Goal: Task Accomplishment & Management: Manage account settings

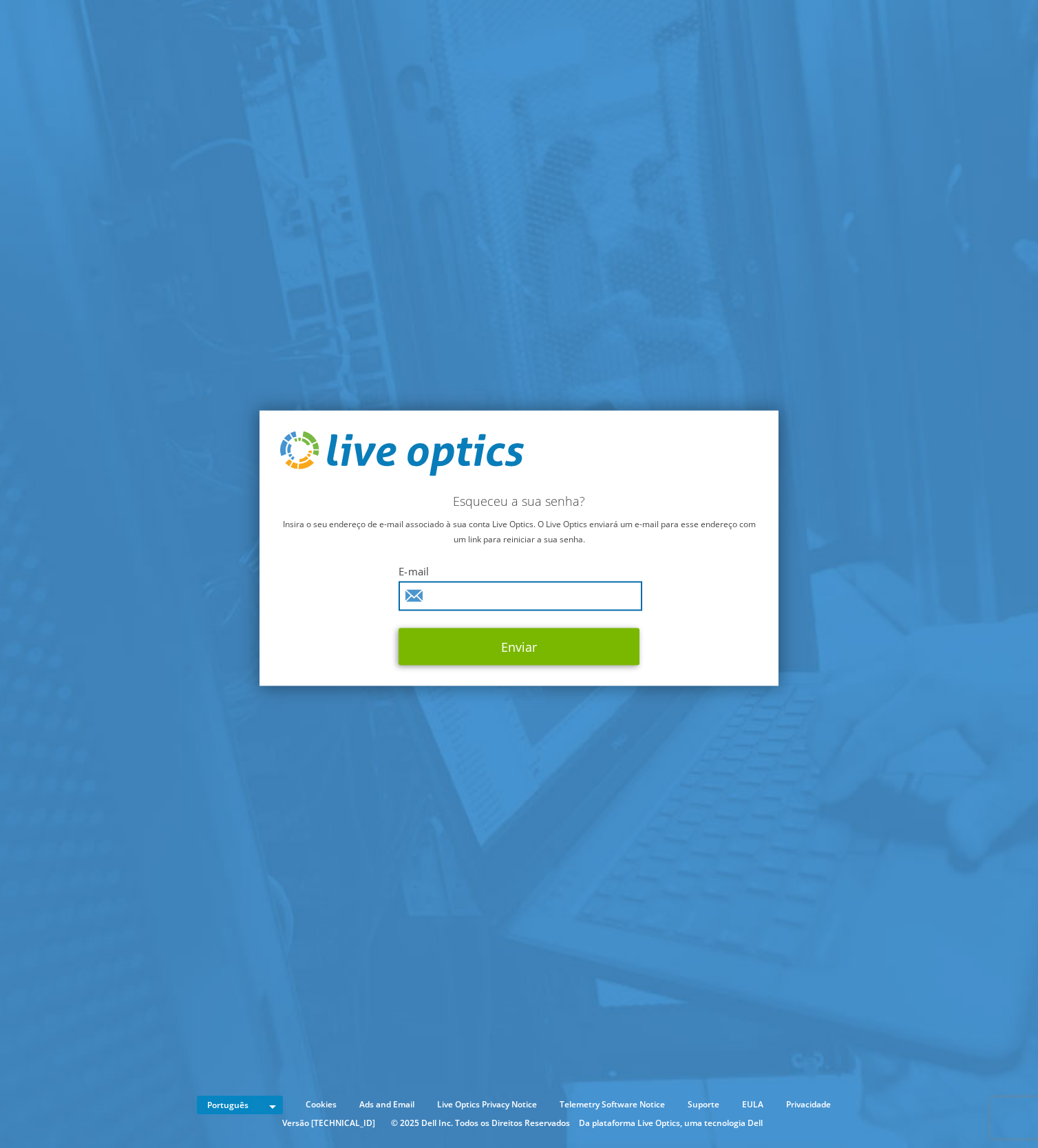
click at [454, 602] on input "text" at bounding box center [519, 596] width 244 height 29
type input "cedric.lamalle@basis.com.br"
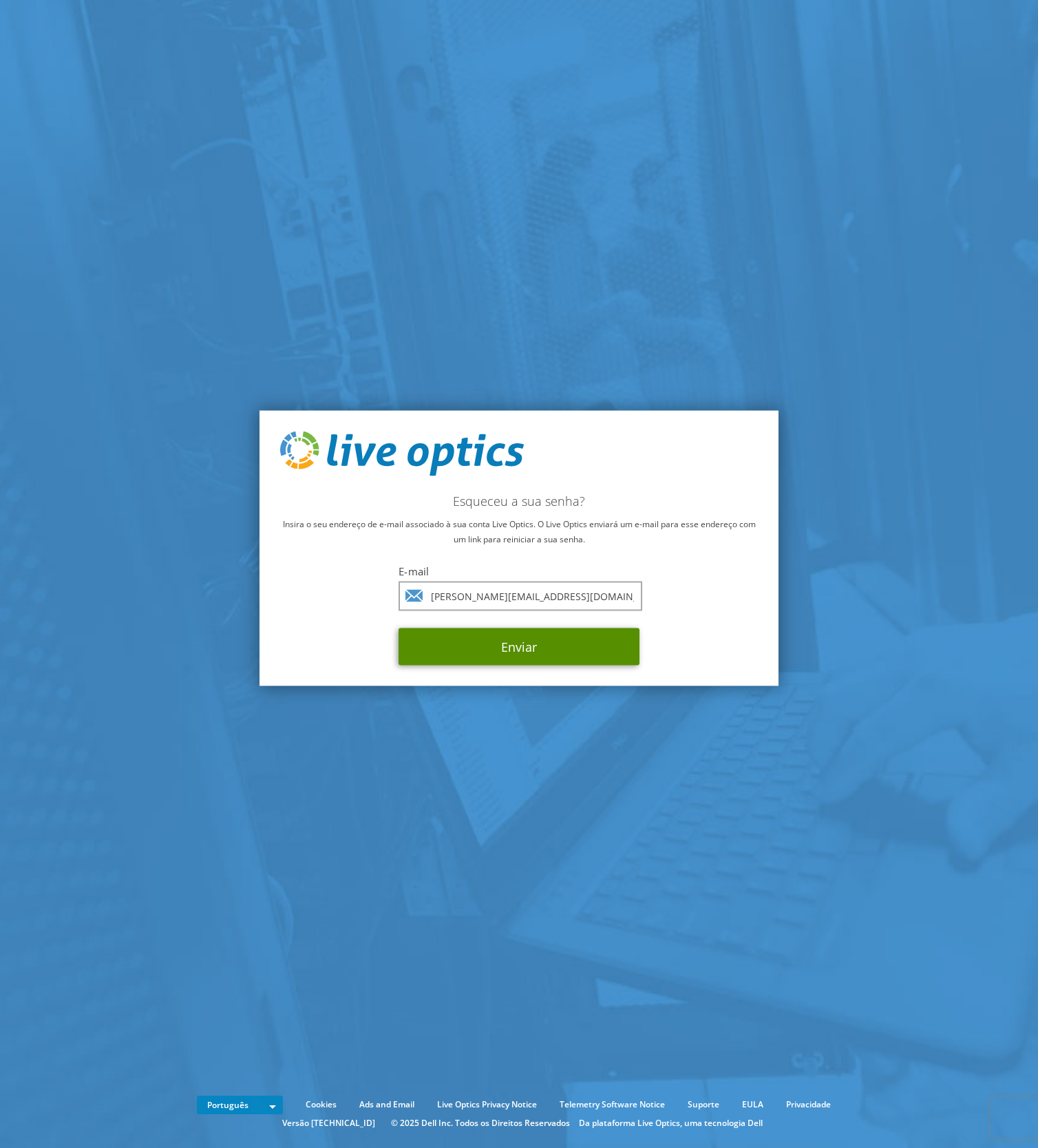
click at [528, 641] on button "Enviar" at bounding box center [519, 647] width 241 height 37
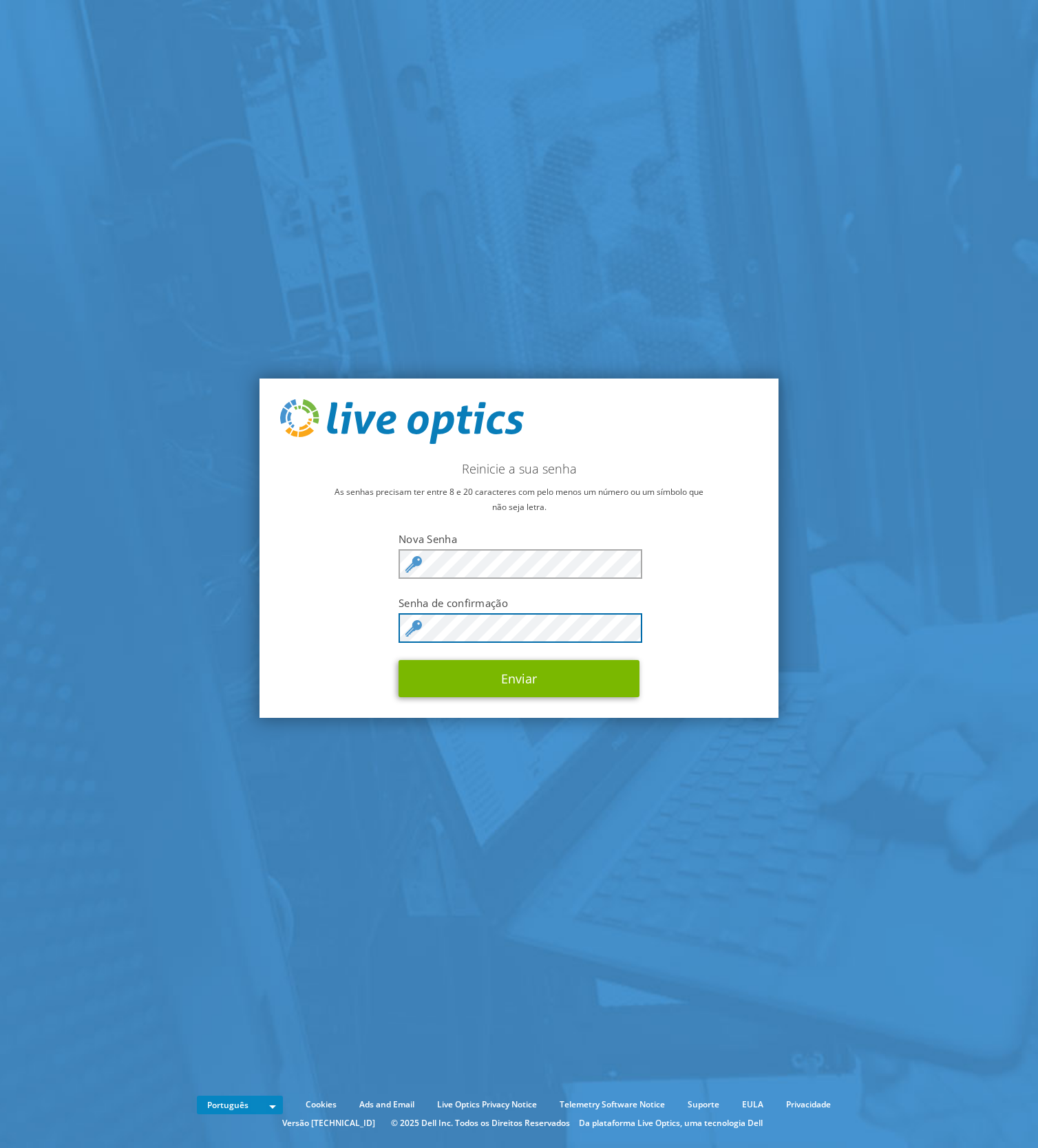
click at [398, 661] on button "Enviar" at bounding box center [519, 679] width 241 height 37
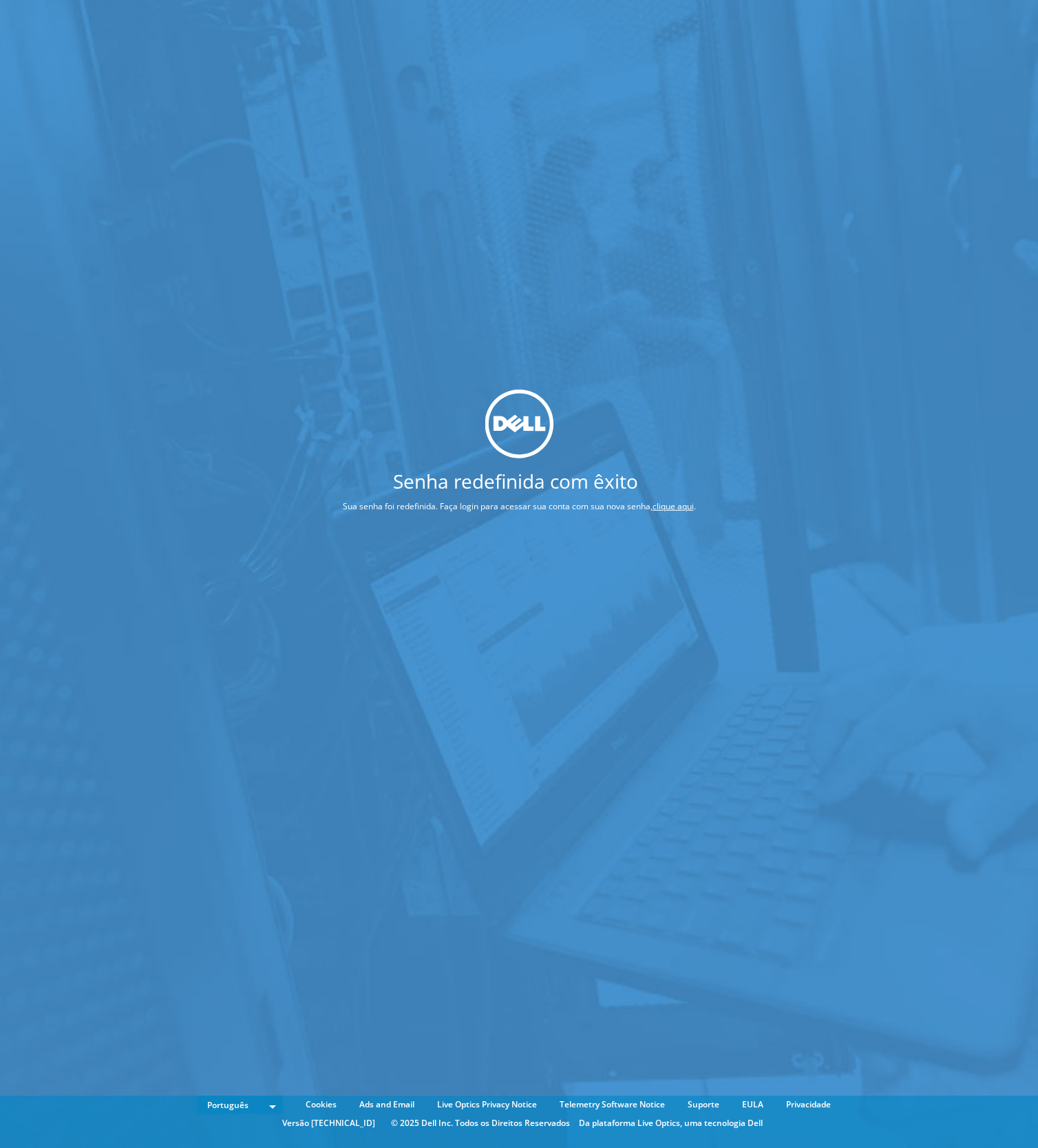
click at [737, 155] on div "Senha redefinida com êxito Sua senha foi redefinida. Faça login para acessar su…" at bounding box center [519, 553] width 1038 height 1107
